Goal: Navigation & Orientation: Find specific page/section

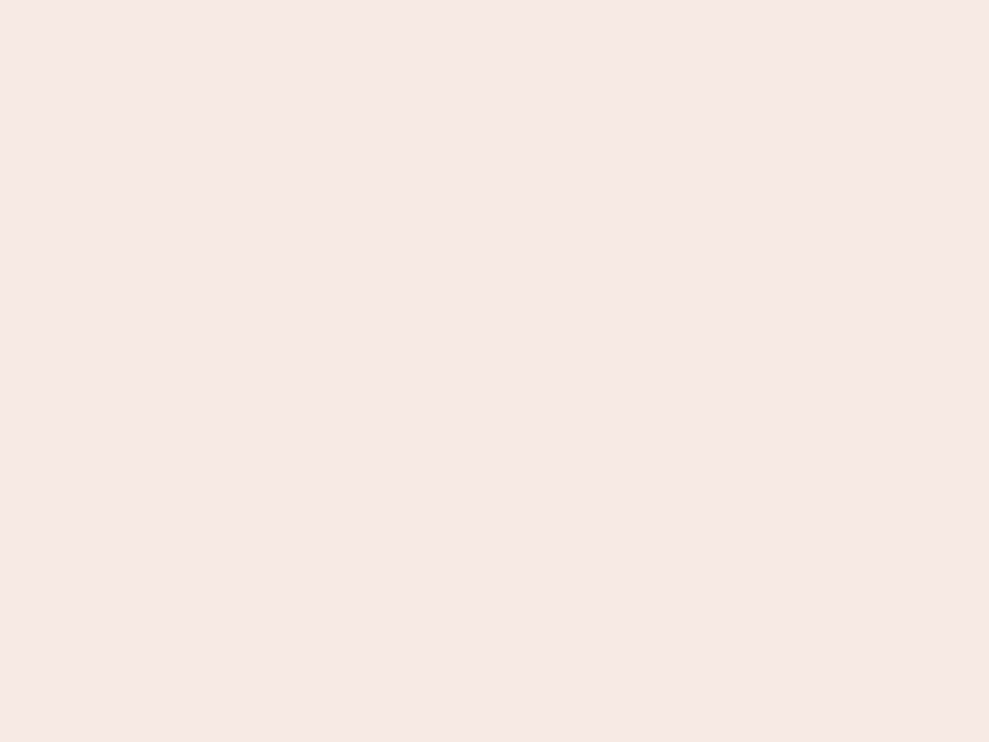
click at [495, 371] on nb-app "Almost there Thank you for registering for Newbook. Your account is under revie…" at bounding box center [494, 371] width 989 height 742
click at [495, 0] on nb-app "Almost there Thank you for registering for Newbook. Your account is under revie…" at bounding box center [494, 371] width 989 height 742
click at [529, 0] on nb-app "Almost there Thank you for registering for Newbook. Your account is under revie…" at bounding box center [494, 371] width 989 height 742
click at [495, 371] on nb-app "Almost there Thank you for registering for Newbook. Your account is under revie…" at bounding box center [494, 371] width 989 height 742
click at [495, 0] on nb-app "Almost there Thank you for registering for Newbook. Your account is under revie…" at bounding box center [494, 371] width 989 height 742
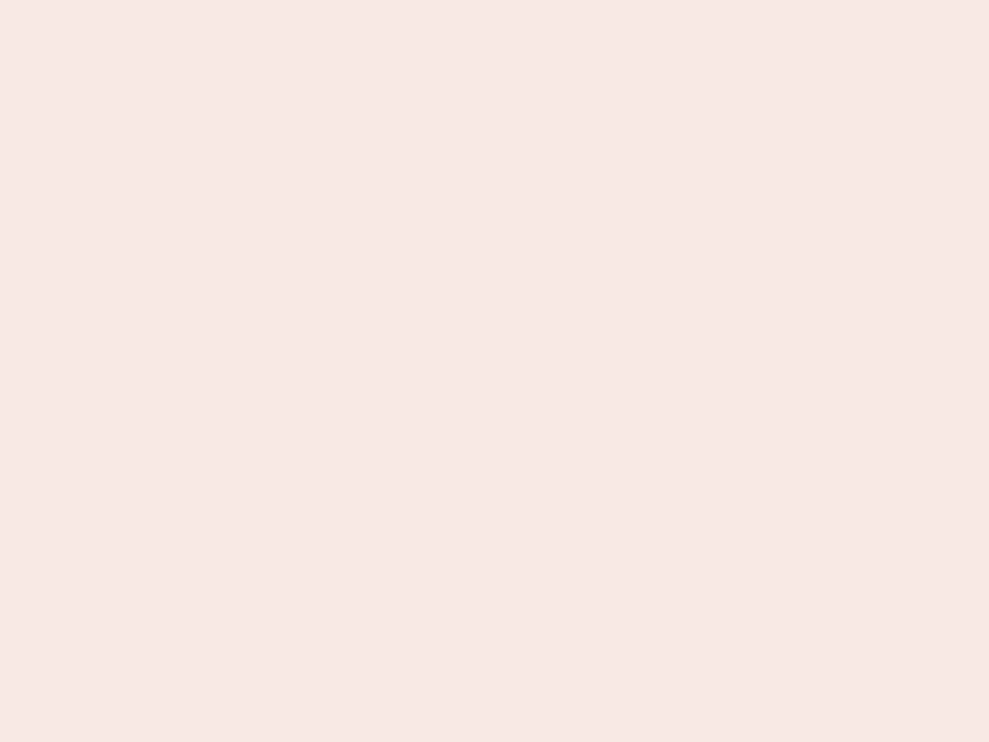
click at [345, 0] on nb-app "Almost there Thank you for registering for Newbook. Your account is under revie…" at bounding box center [494, 371] width 989 height 742
click at [495, 371] on nb-app "Almost there Thank you for registering for Newbook. Your account is under revie…" at bounding box center [494, 371] width 989 height 742
click at [495, 0] on nb-app "Almost there Thank you for registering for Newbook. Your account is under revie…" at bounding box center [494, 371] width 989 height 742
click at [345, 0] on nb-app "Almost there Thank you for registering for Newbook. Your account is under revie…" at bounding box center [494, 371] width 989 height 742
click at [495, 371] on nb-app "Almost there Thank you for registering for Newbook. Your account is under revie…" at bounding box center [494, 371] width 989 height 742
